Goal: Information Seeking & Learning: Learn about a topic

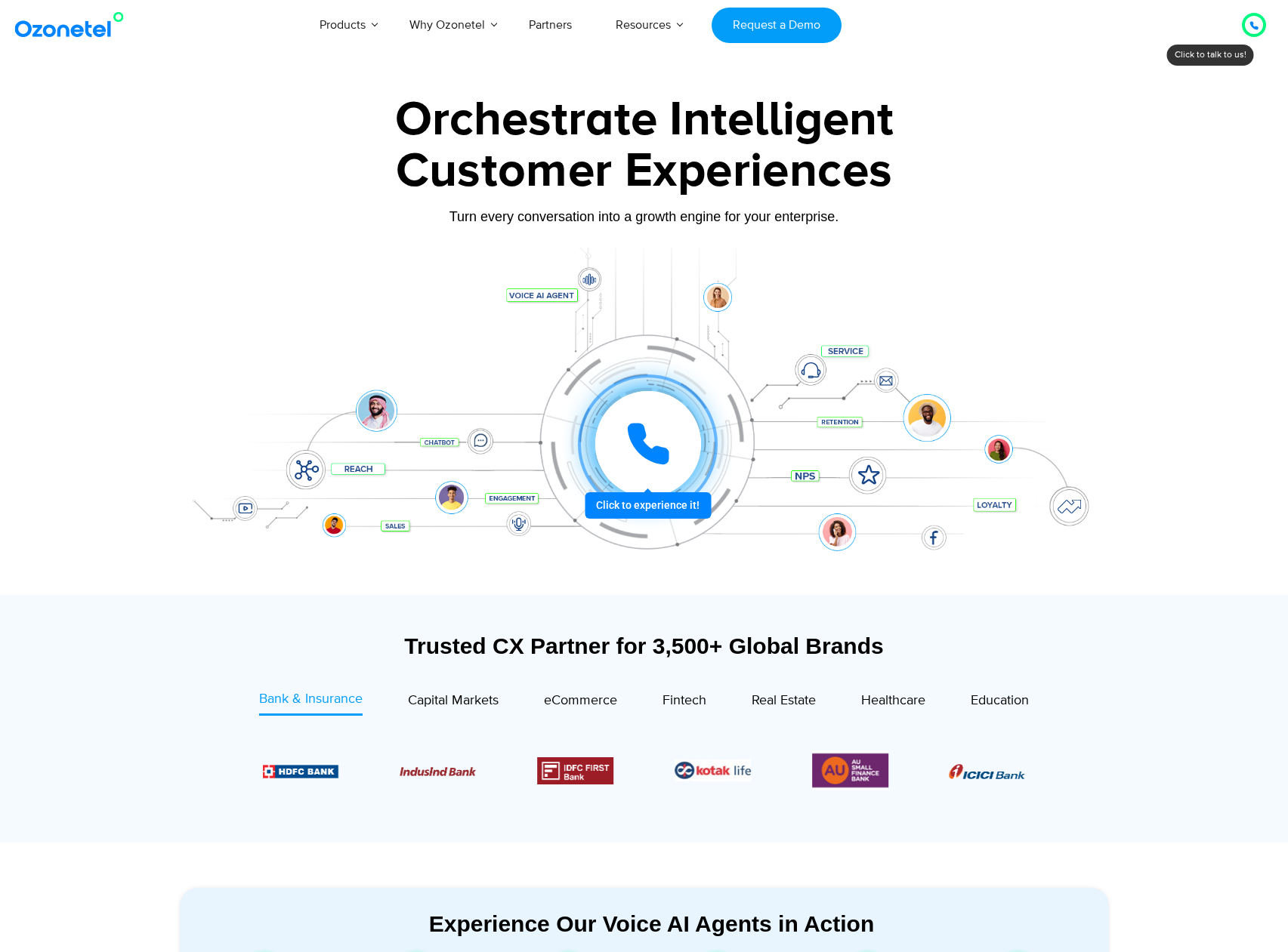
click at [453, 144] on div "Customer Experiences" at bounding box center [644, 171] width 944 height 73
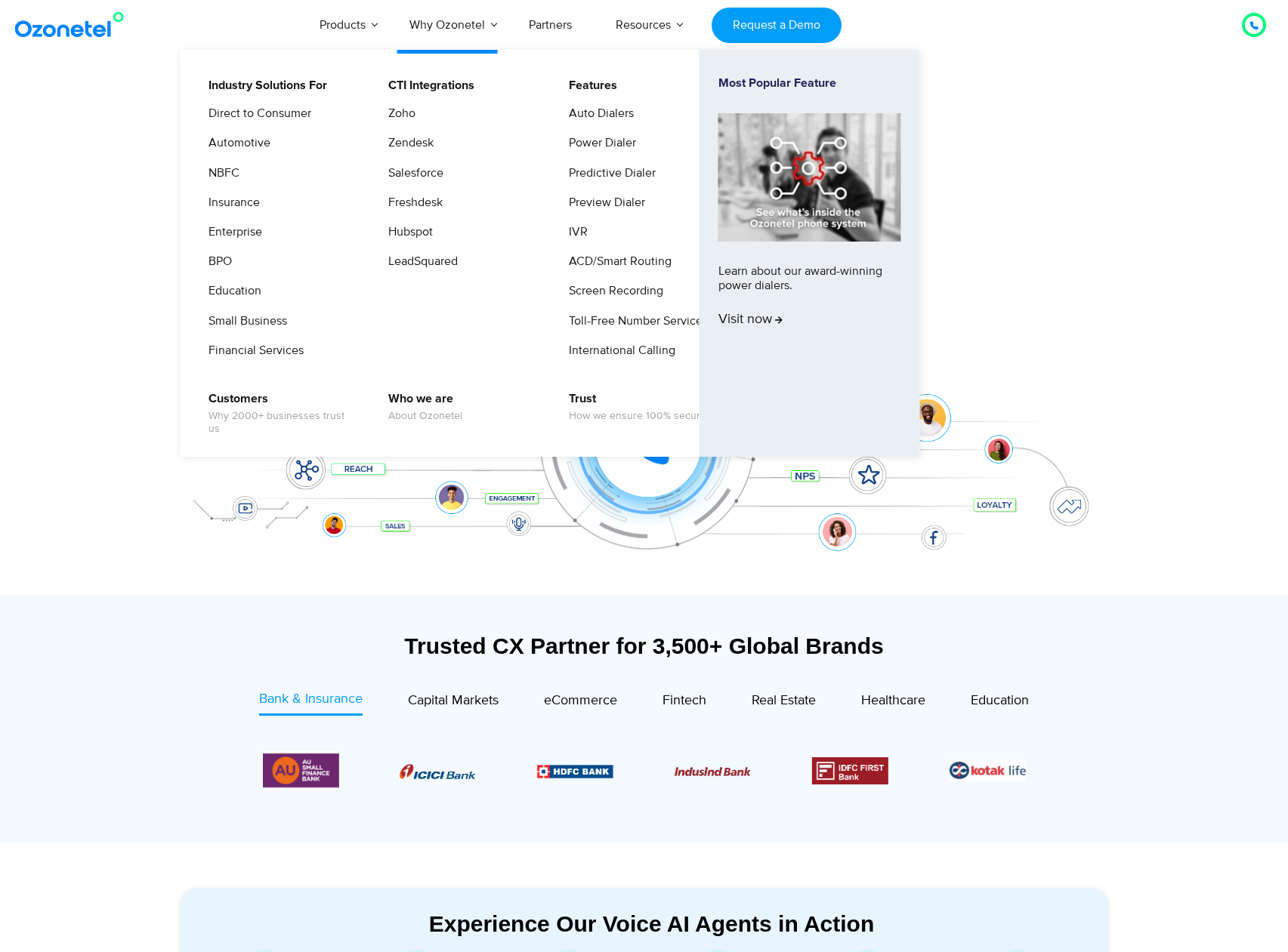
click at [256, 307] on li "Education" at bounding box center [279, 296] width 161 height 30
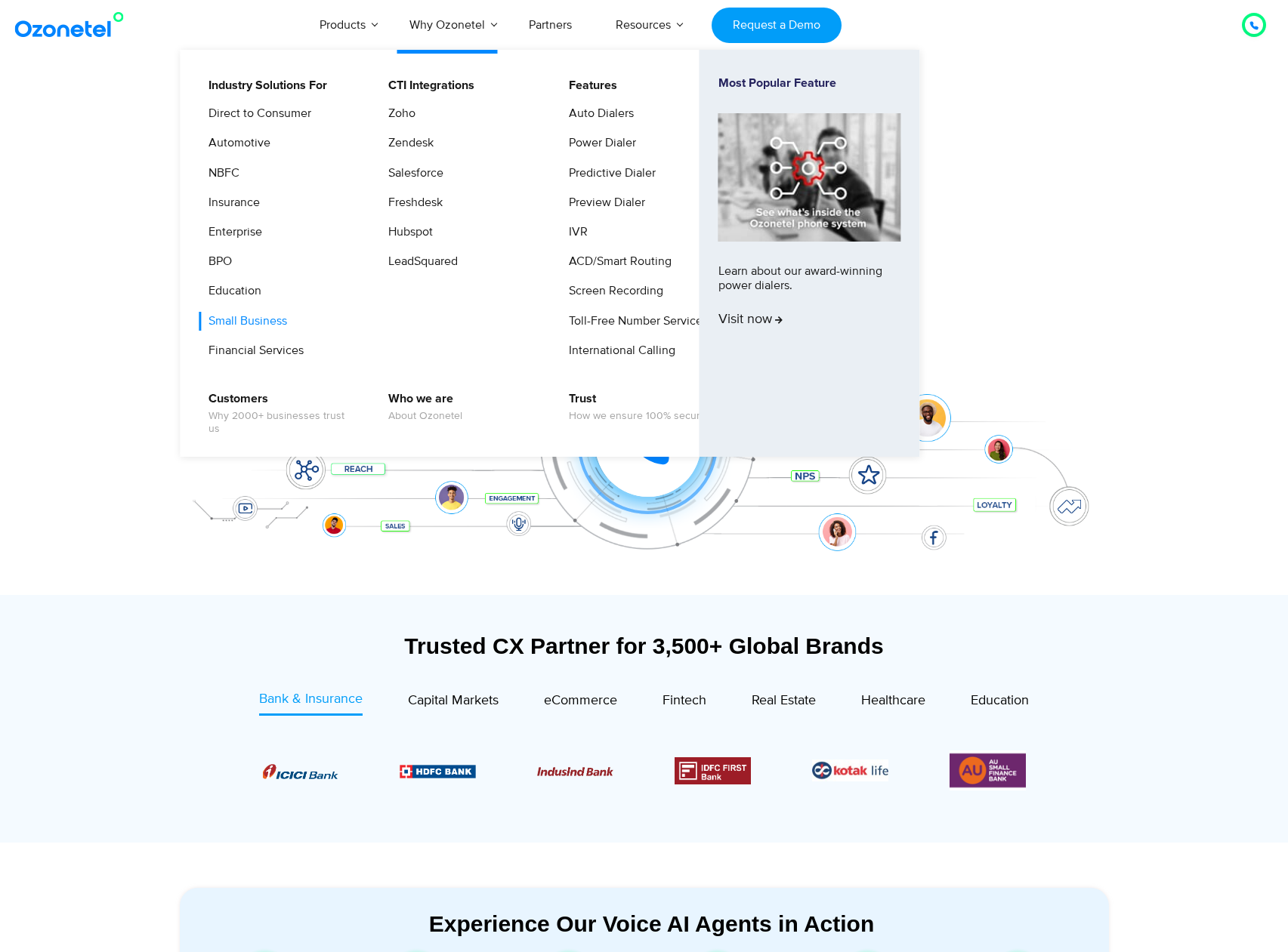
click at [254, 319] on link "Small Business" at bounding box center [243, 321] width 90 height 19
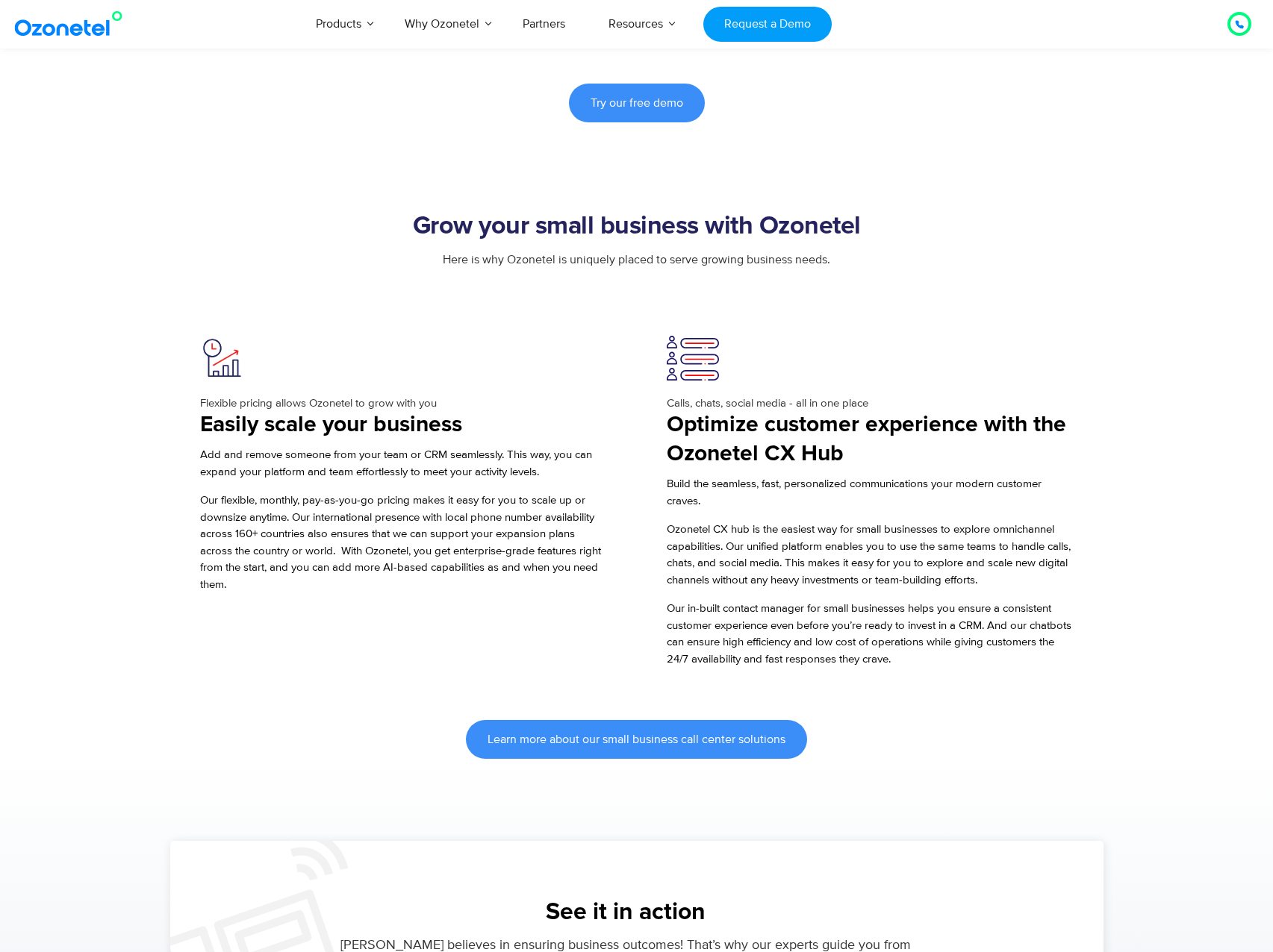
scroll to position [853, 0]
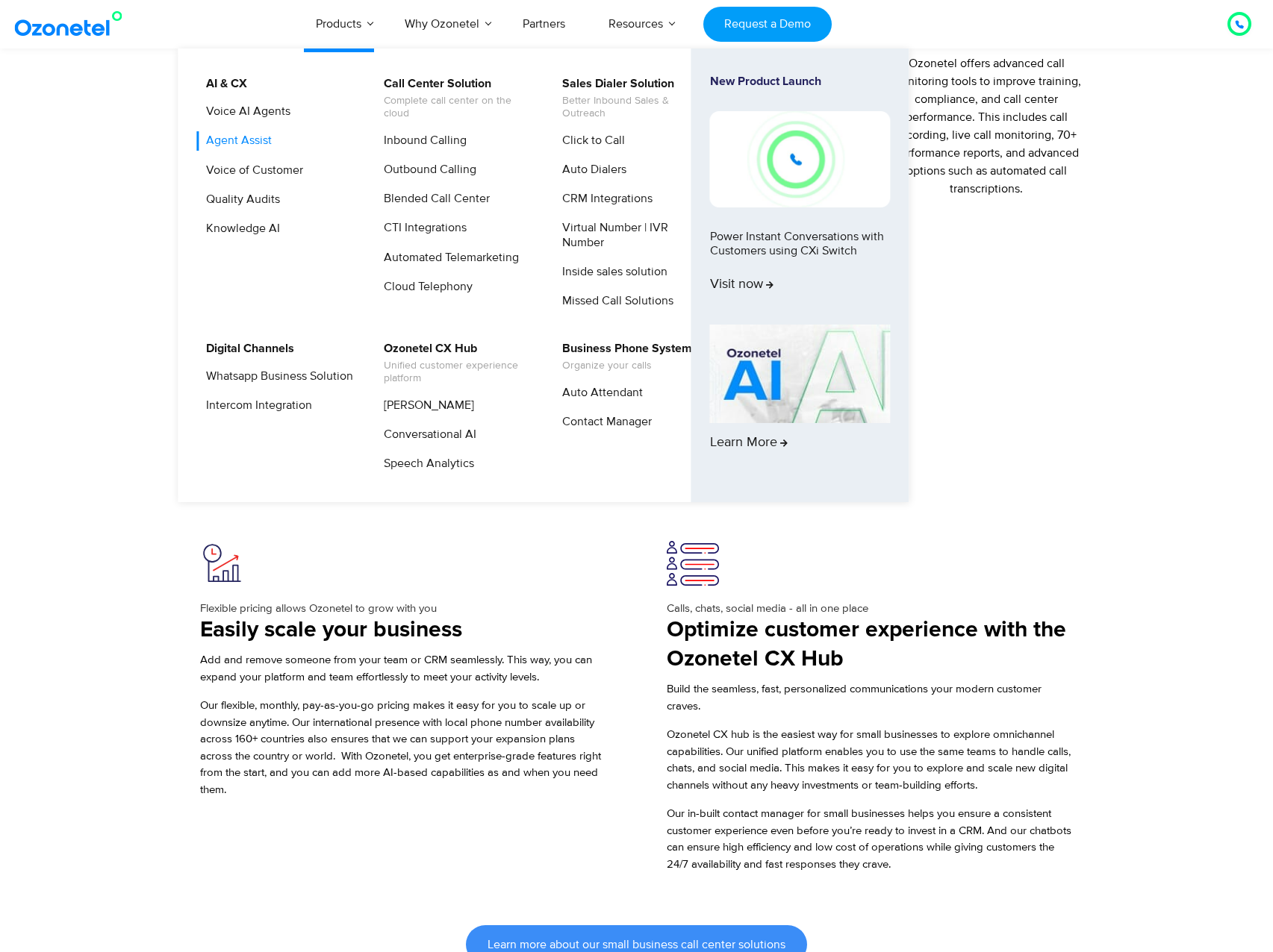
click at [251, 140] on link "Agent Assist" at bounding box center [235, 140] width 78 height 18
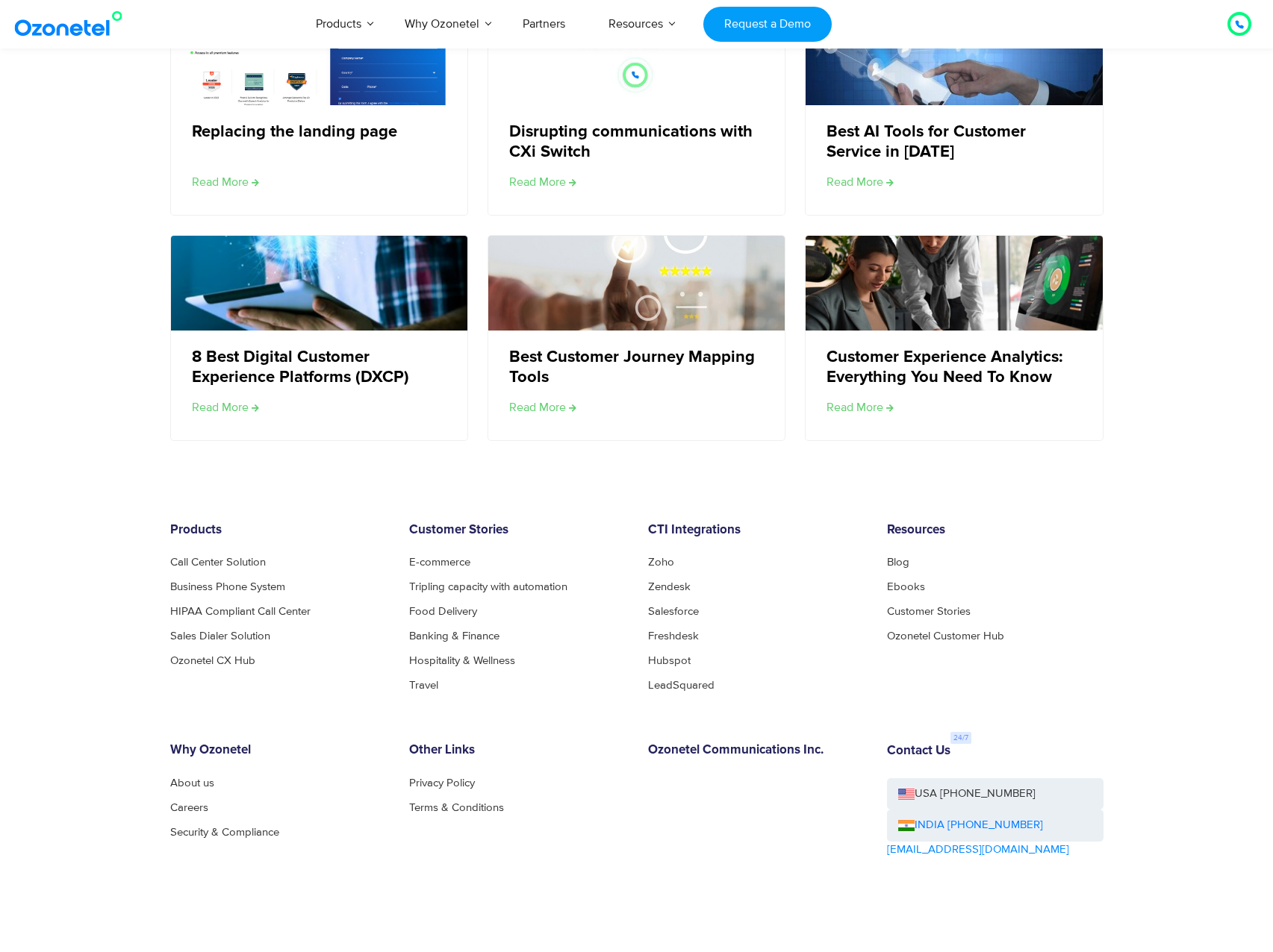
scroll to position [2831, 0]
